Goal: Task Accomplishment & Management: Complete application form

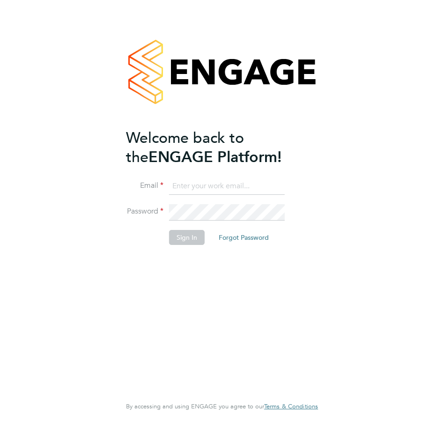
type input "[PERSON_NAME][EMAIL_ADDRESS][DOMAIN_NAME]"
click at [192, 240] on button "Sign In" at bounding box center [187, 237] width 36 height 15
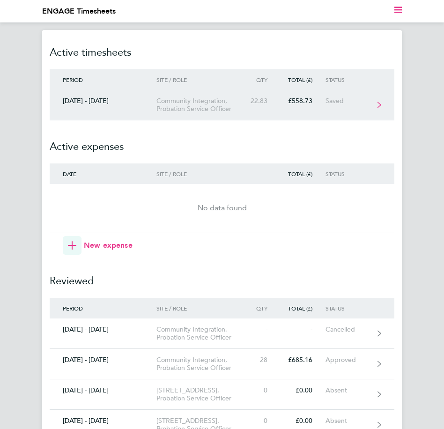
click at [384, 108] on link "[DATE] - [DATE] Community Integration, Probation Service Officer 22.83 £558.73 …" at bounding box center [222, 105] width 345 height 30
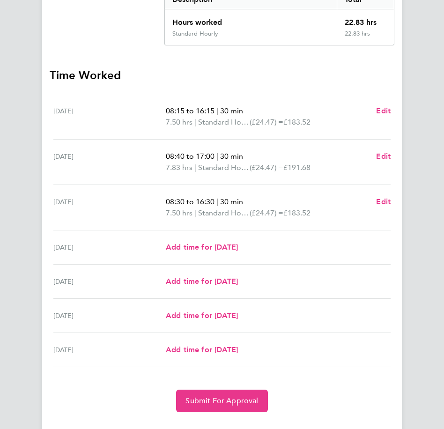
scroll to position [188, 0]
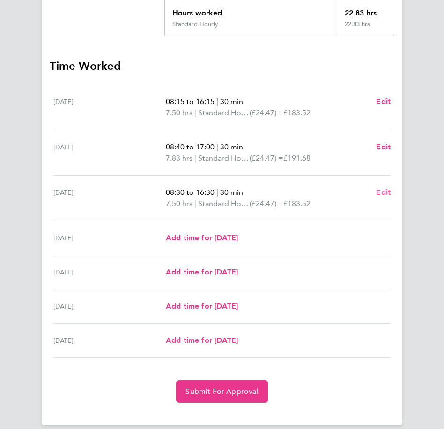
click at [385, 191] on span "Edit" at bounding box center [383, 192] width 15 height 9
select select "30"
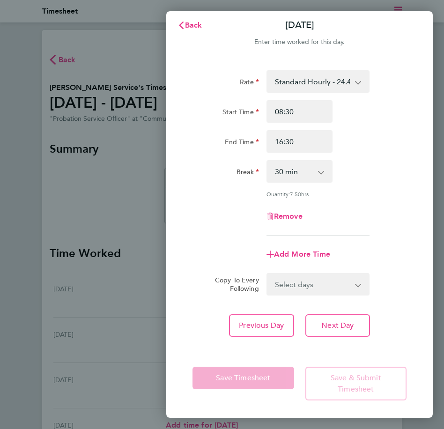
scroll to position [5, 0]
click at [322, 145] on input "16:30" at bounding box center [300, 141] width 67 height 23
type input "1"
type input "17:00"
click at [383, 231] on div "Rate Standard Hourly - 24.47 Start Time 08:30 End Time 17:00 Break 0 min 15 min…" at bounding box center [300, 152] width 214 height 165
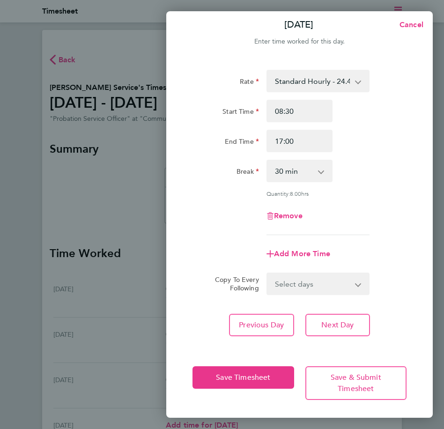
click at [406, 190] on div "Quantity: 8.00 hrs" at bounding box center [300, 194] width 222 height 8
click at [387, 195] on div "Quantity: 8.00 hrs" at bounding box center [300, 194] width 222 height 8
click at [415, 26] on span "Cancel" at bounding box center [410, 24] width 27 height 9
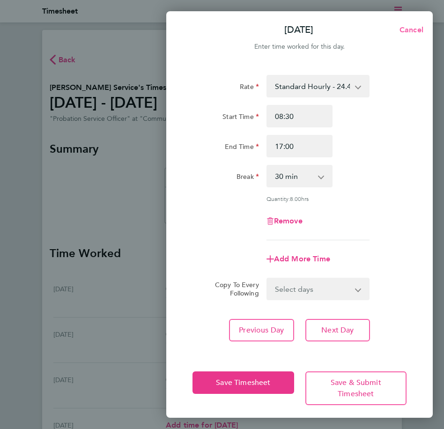
select select "30"
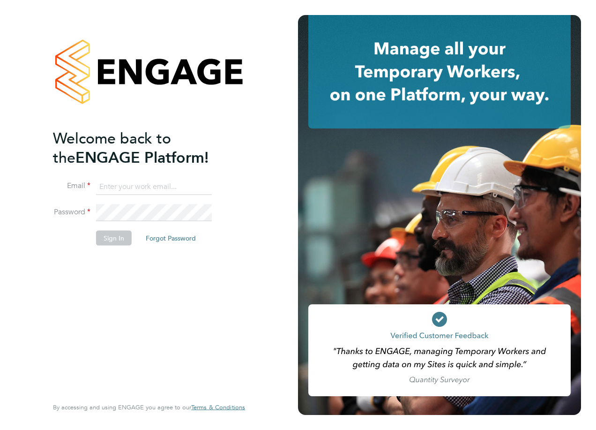
type input "[PERSON_NAME][EMAIL_ADDRESS][DOMAIN_NAME]"
click at [114, 239] on button "Sign In" at bounding box center [114, 237] width 36 height 15
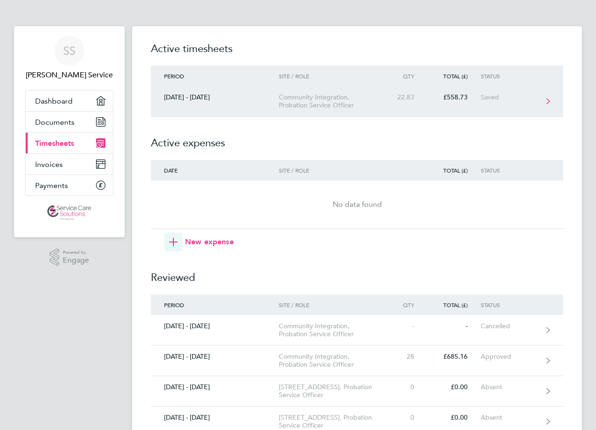
click at [528, 98] on div "Saved" at bounding box center [510, 97] width 58 height 8
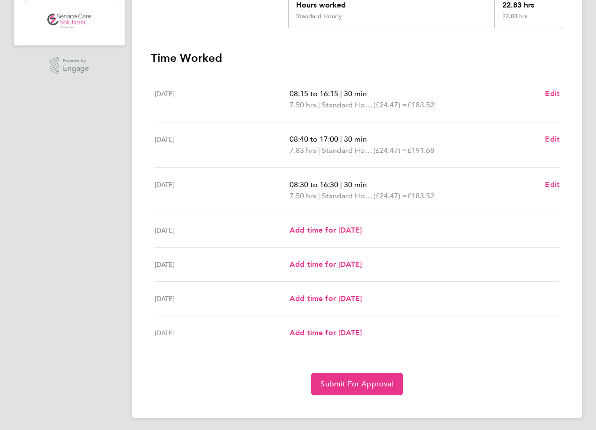
scroll to position [193, 0]
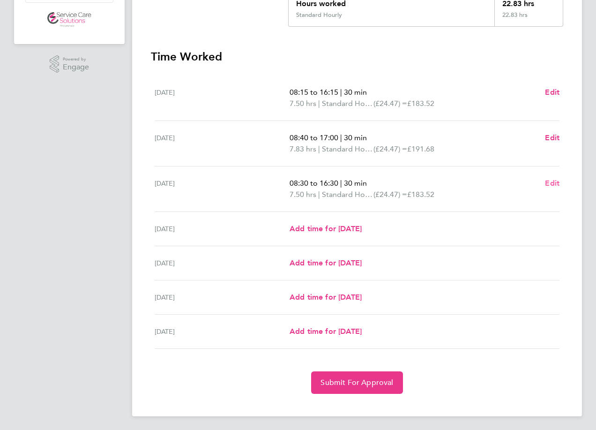
drag, startPoint x: 544, startPoint y: 177, endPoint x: 549, endPoint y: 179, distance: 6.1
click at [546, 178] on div "08:30 to 16:30 | 30 min 7.50 hrs | Standard Hourly (£24.47) = £183.52 Edit" at bounding box center [425, 189] width 270 height 23
click at [556, 179] on span "Edit" at bounding box center [552, 183] width 15 height 9
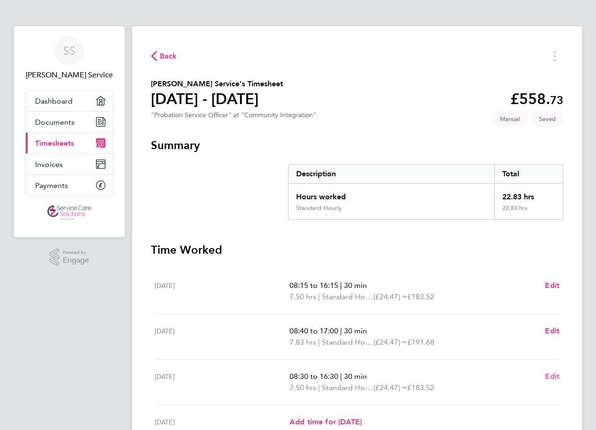
select select "30"
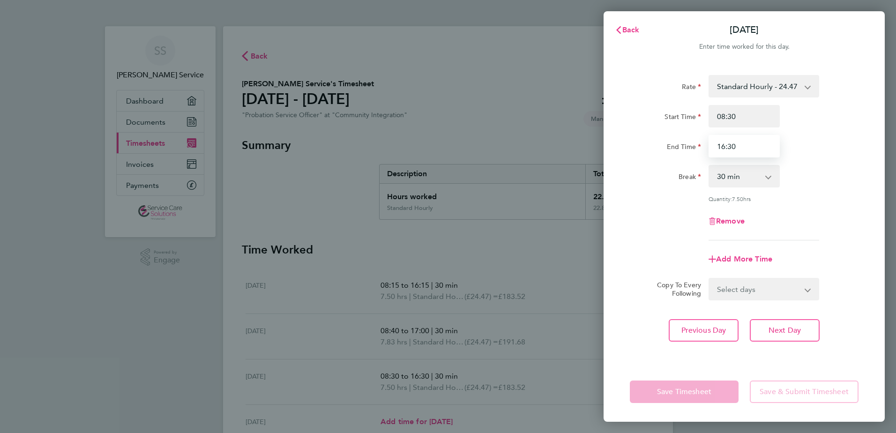
click at [596, 136] on input "16:30" at bounding box center [744, 146] width 71 height 23
type input "1"
type input "17:00"
click at [596, 162] on div "Rate Standard Hourly - 24.47 Start Time 08:30 End Time 17:00 Break 0 min 15 min…" at bounding box center [744, 157] width 229 height 165
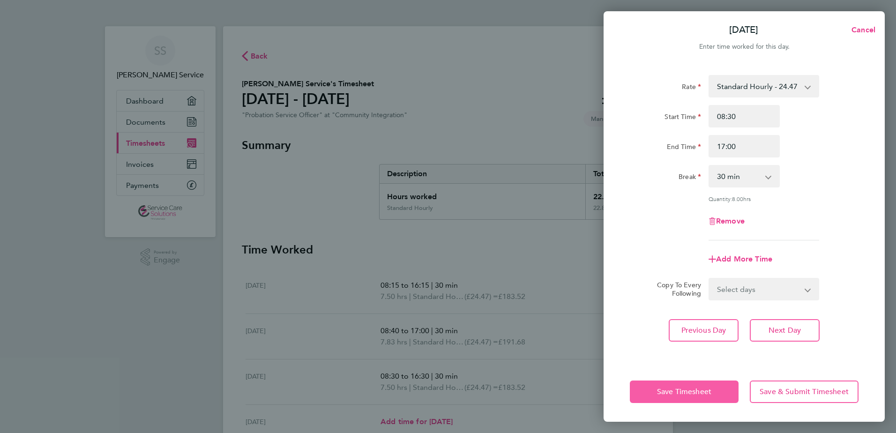
click at [596, 390] on span "Save Timesheet" at bounding box center [684, 391] width 54 height 9
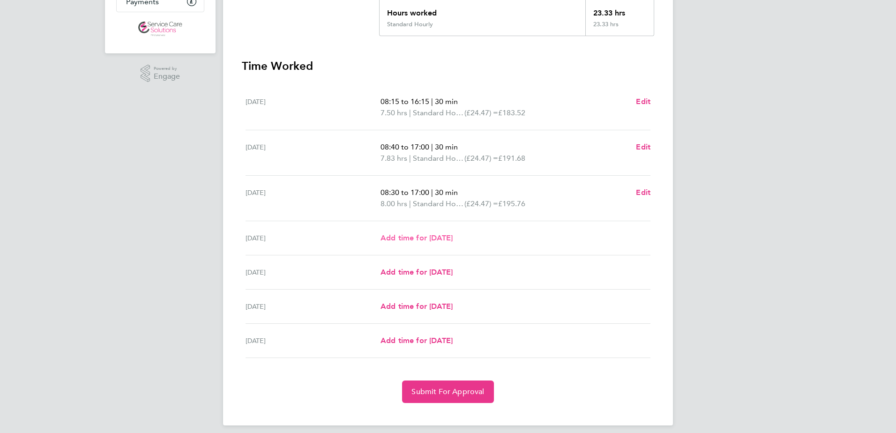
scroll to position [191, 0]
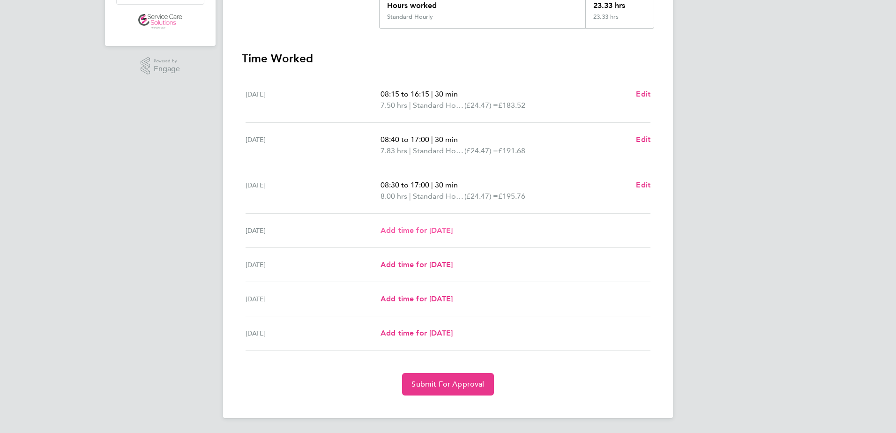
click at [401, 229] on span "Add time for [DATE]" at bounding box center [417, 230] width 72 height 9
select select "30"
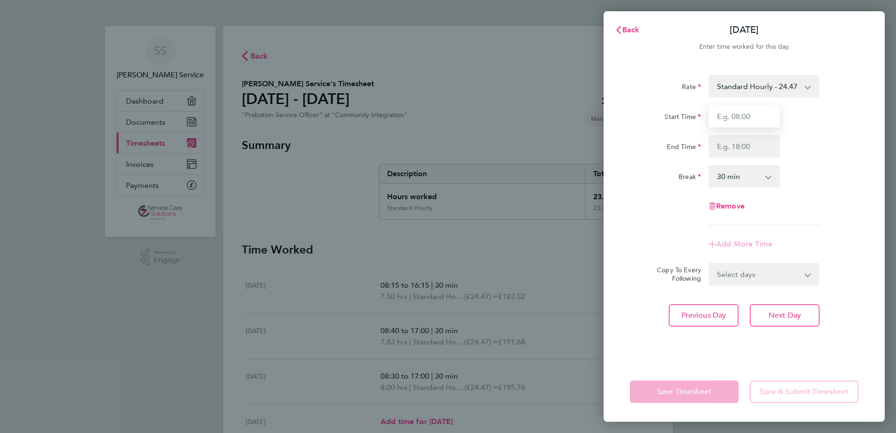
click at [596, 123] on input "Start Time" at bounding box center [744, 116] width 71 height 23
type input "08:30"
drag, startPoint x: 825, startPoint y: 113, endPoint x: 808, endPoint y: 121, distance: 18.5
click at [596, 113] on div "Start Time 08:30" at bounding box center [744, 116] width 236 height 23
click at [596, 140] on input "End Time" at bounding box center [744, 146] width 71 height 23
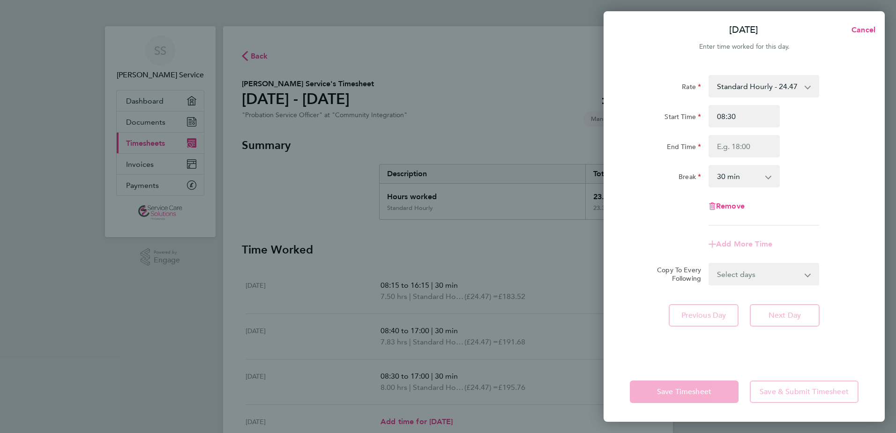
click at [596, 120] on div "Start Time 08:30" at bounding box center [744, 116] width 236 height 23
click at [596, 147] on input "End Time" at bounding box center [744, 146] width 71 height 23
type input "16:30"
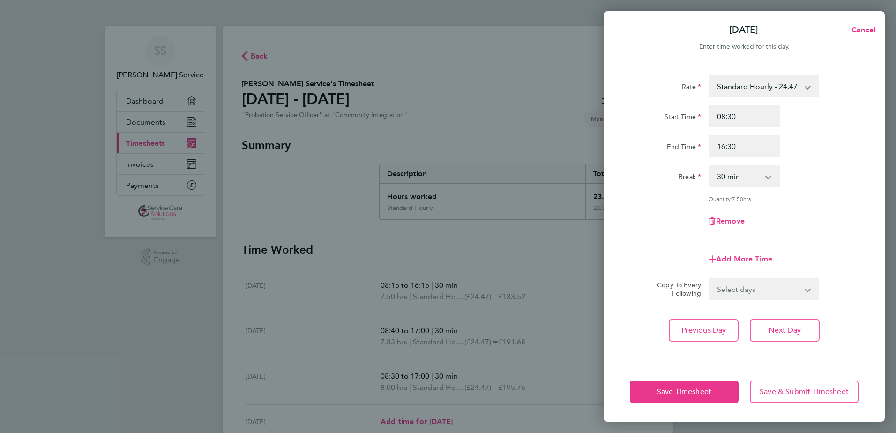
click at [596, 146] on div "End Time 16:30" at bounding box center [744, 146] width 236 height 23
click at [596, 395] on span "Save Timesheet" at bounding box center [684, 391] width 54 height 9
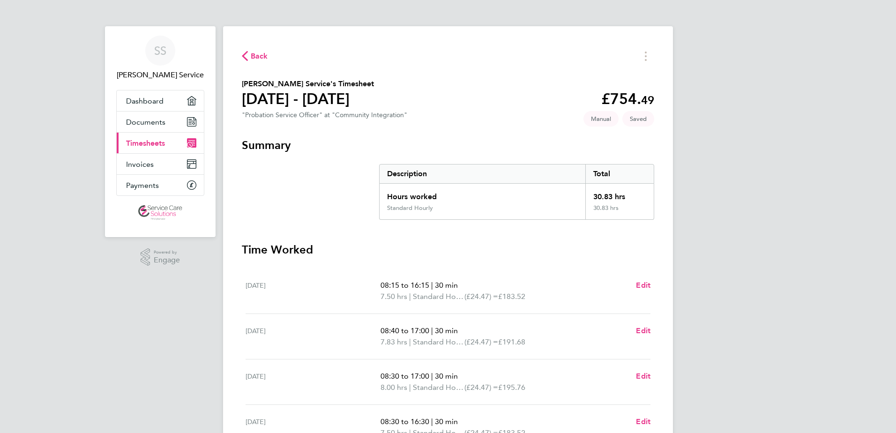
click at [248, 51] on span "Back" at bounding box center [255, 55] width 26 height 9
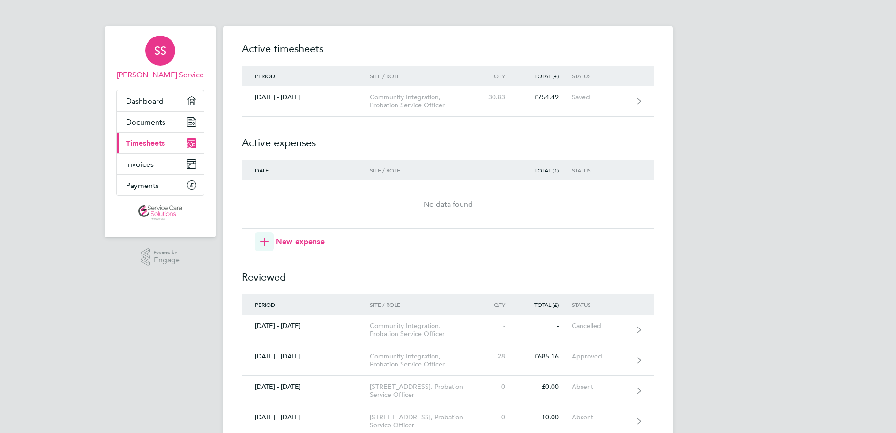
click at [155, 53] on span "SS" at bounding box center [160, 51] width 12 height 12
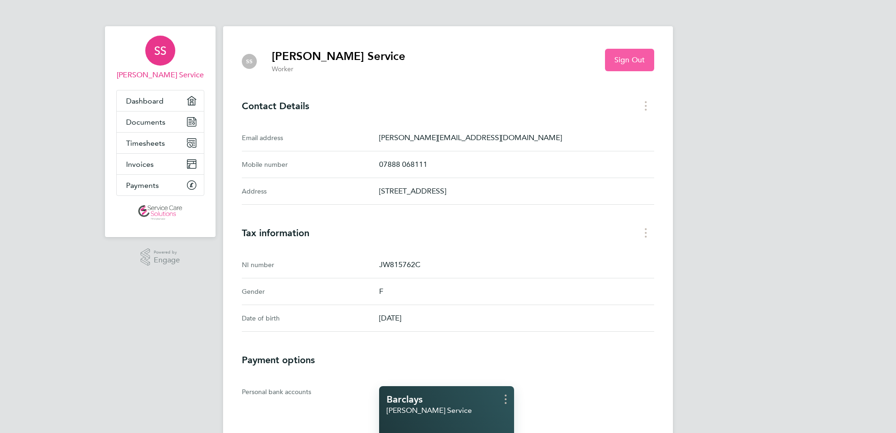
click at [596, 53] on button "Sign Out" at bounding box center [629, 60] width 49 height 23
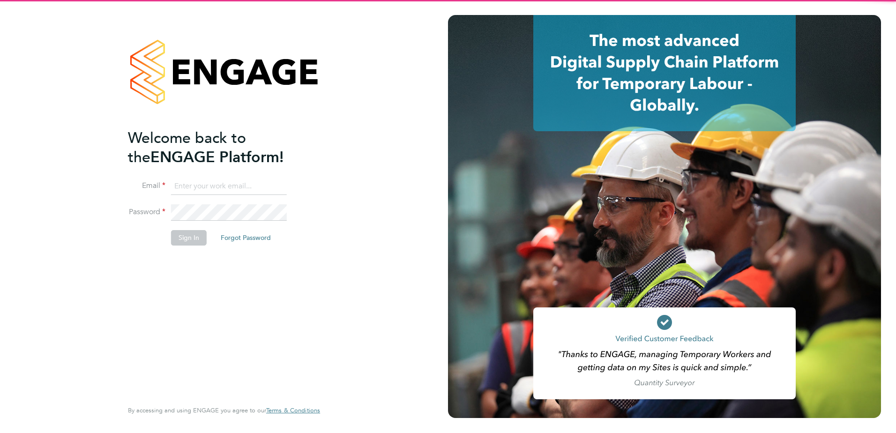
type input "sharlene.service3@justice.gov.uk"
